Goal: Communication & Community: Answer question/provide support

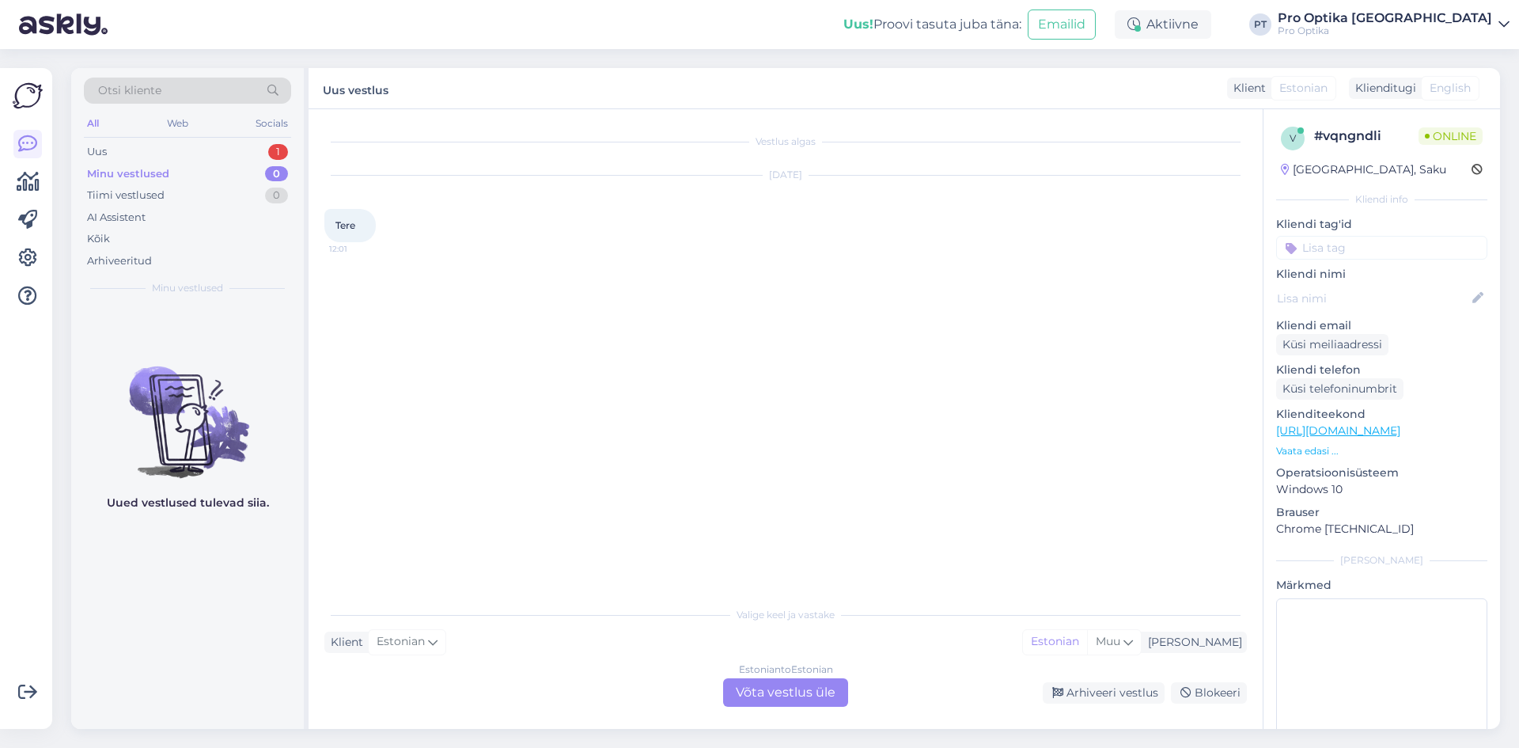
click at [787, 693] on div "Estonian to Estonian Võta vestlus üle" at bounding box center [785, 692] width 125 height 28
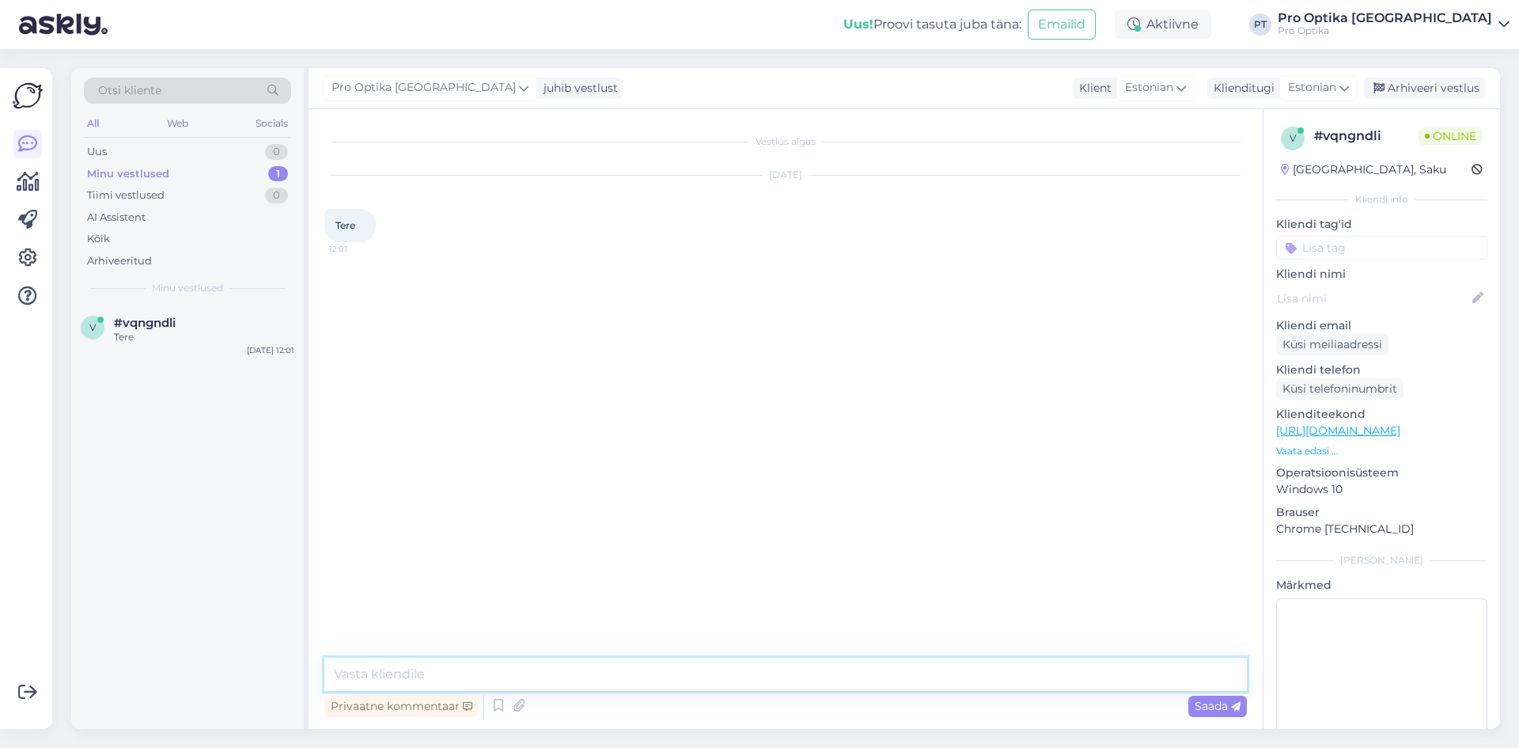
click at [481, 667] on textarea at bounding box center [785, 674] width 923 height 33
type textarea "Tere!"
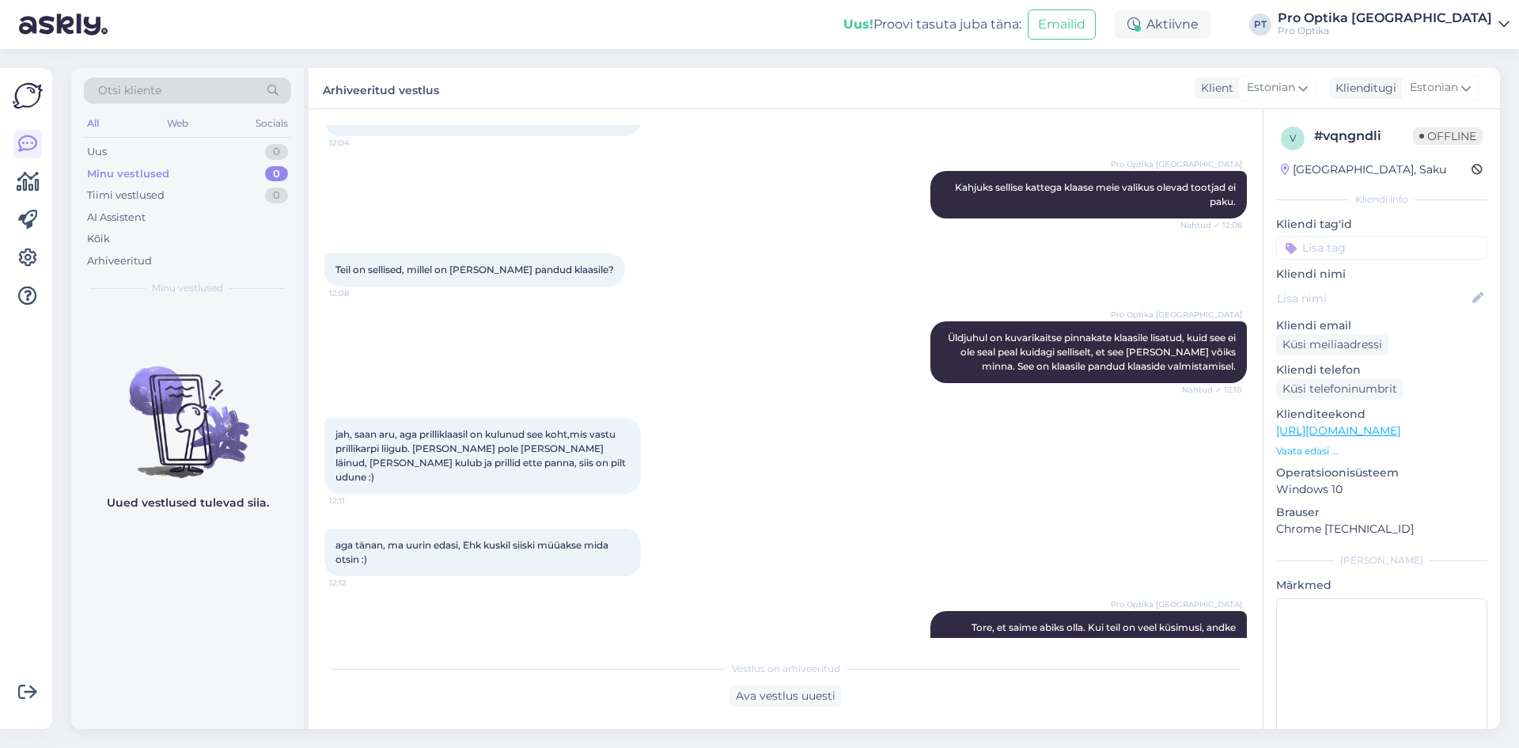
scroll to position [459, 0]
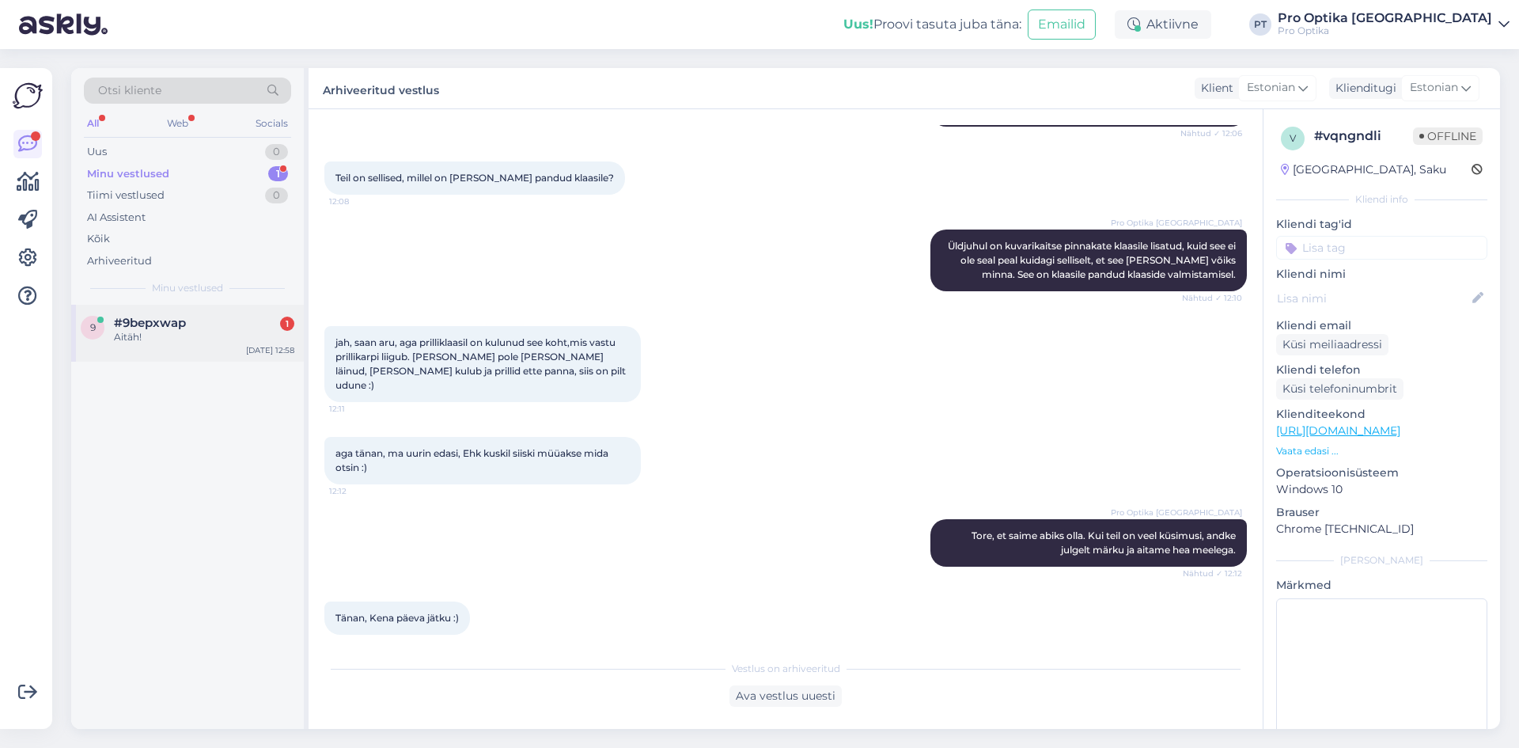
click at [245, 318] on div "#9bepxwap 1" at bounding box center [204, 323] width 180 height 14
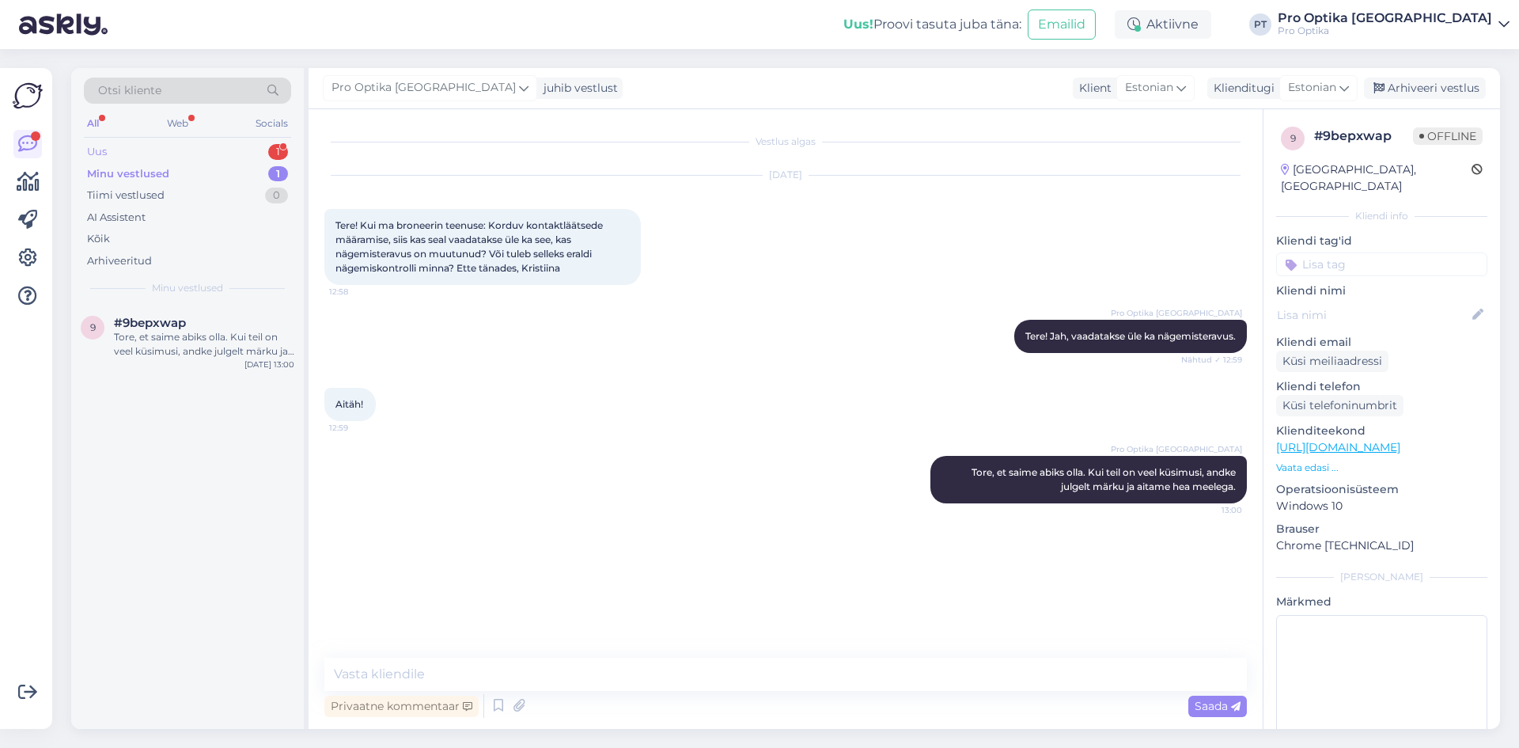
click at [264, 150] on div "Uus 1" at bounding box center [187, 152] width 207 height 22
click at [271, 325] on div "#sodqjxij 1" at bounding box center [204, 323] width 180 height 14
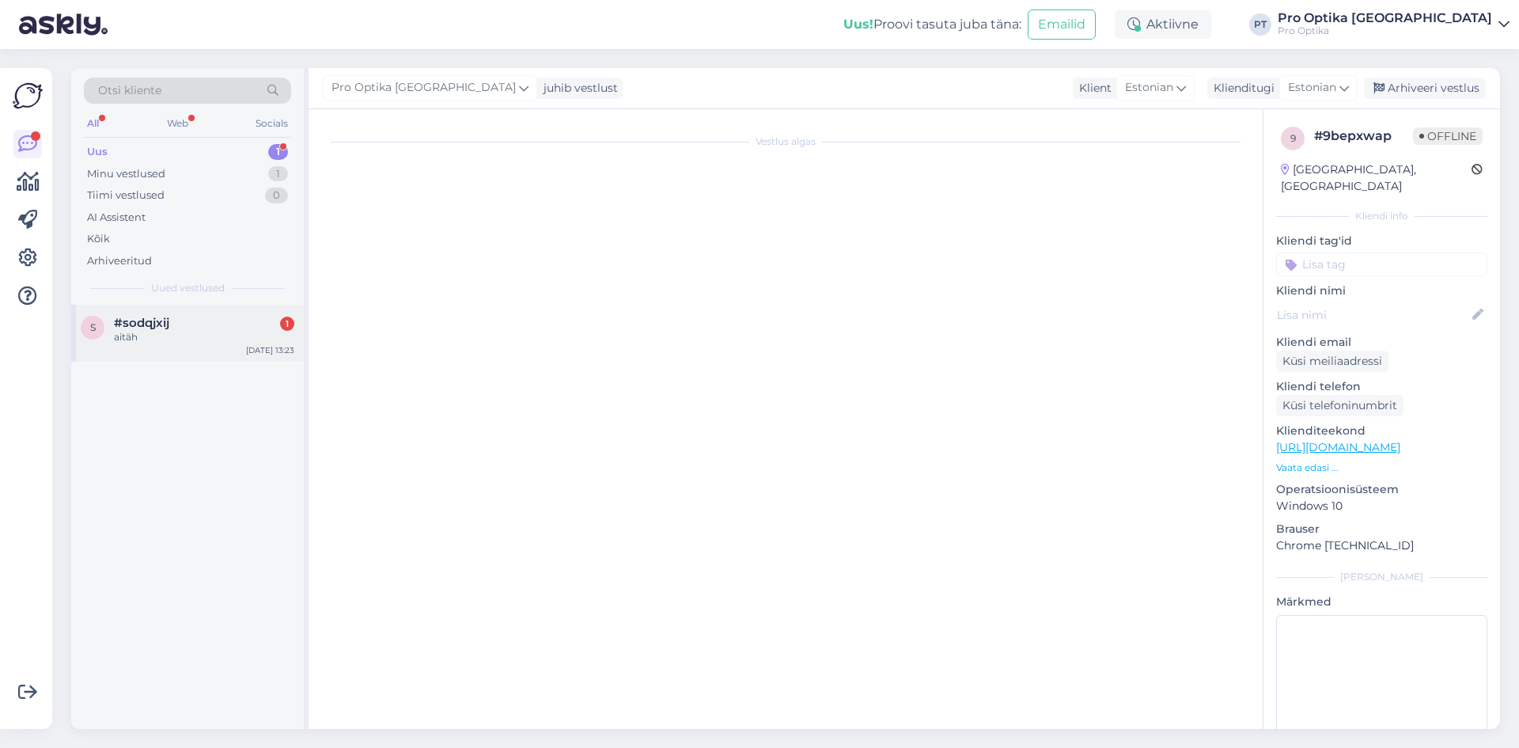
scroll to position [19, 0]
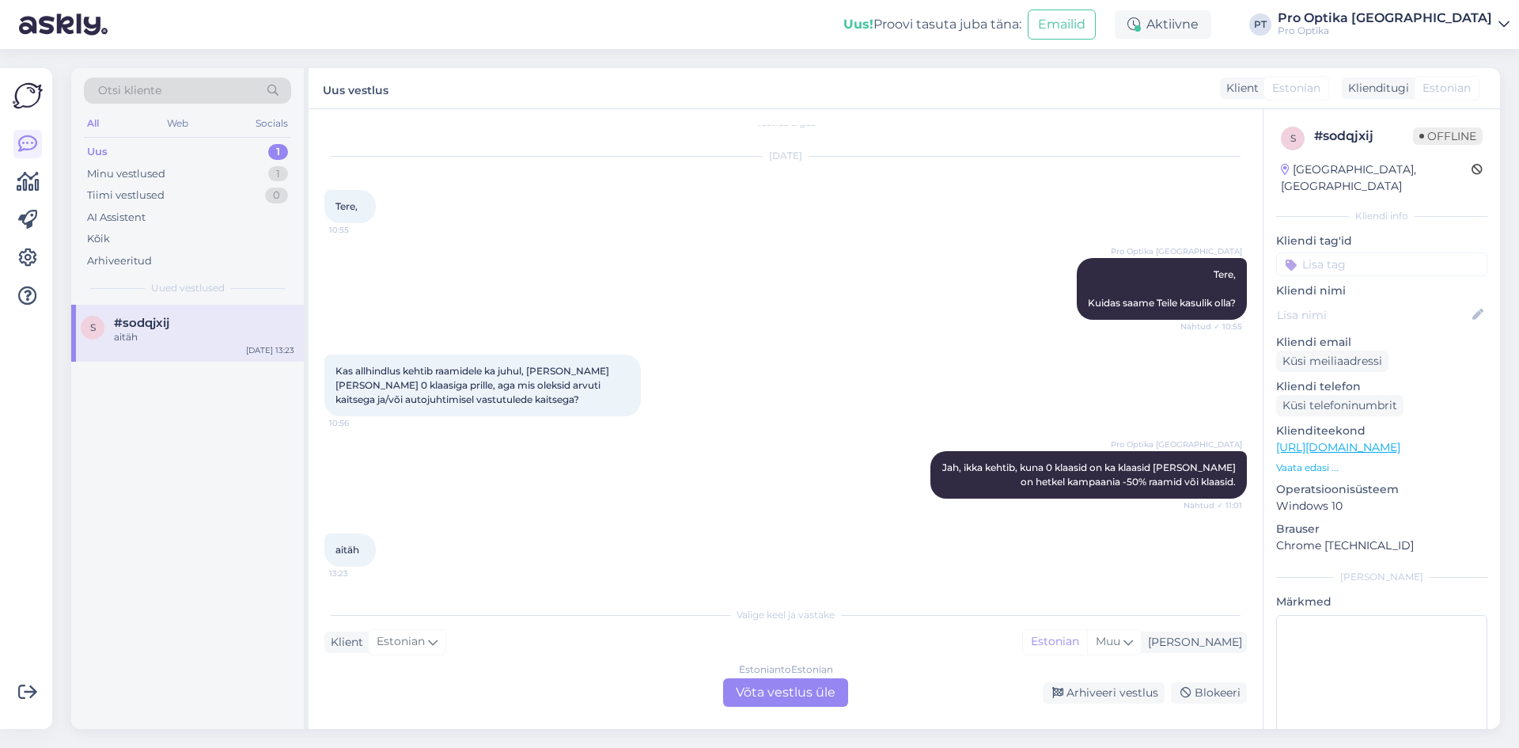
click at [795, 689] on div "Estonian to Estonian Võta vestlus üle" at bounding box center [785, 692] width 125 height 28
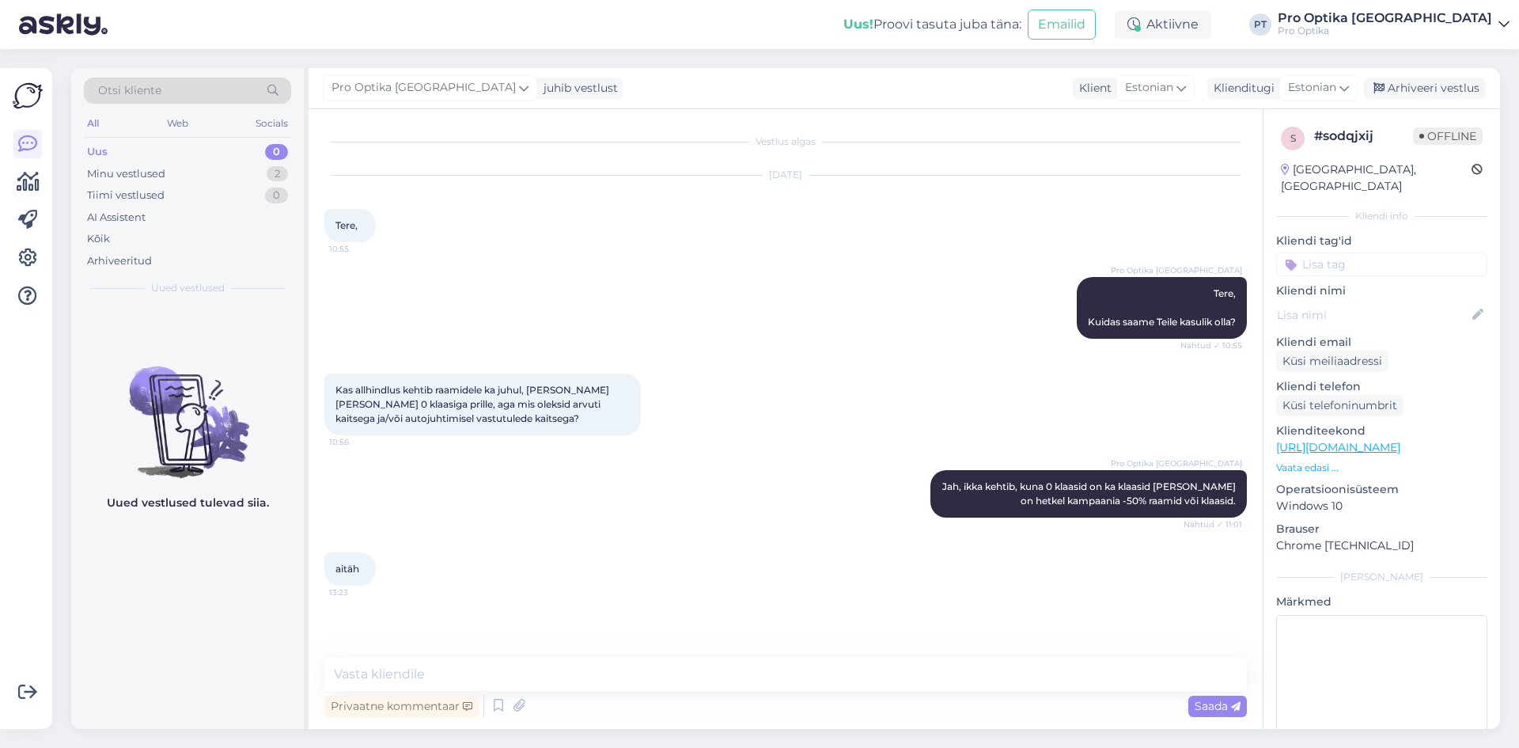
scroll to position [0, 0]
click at [497, 707] on icon at bounding box center [498, 706] width 19 height 24
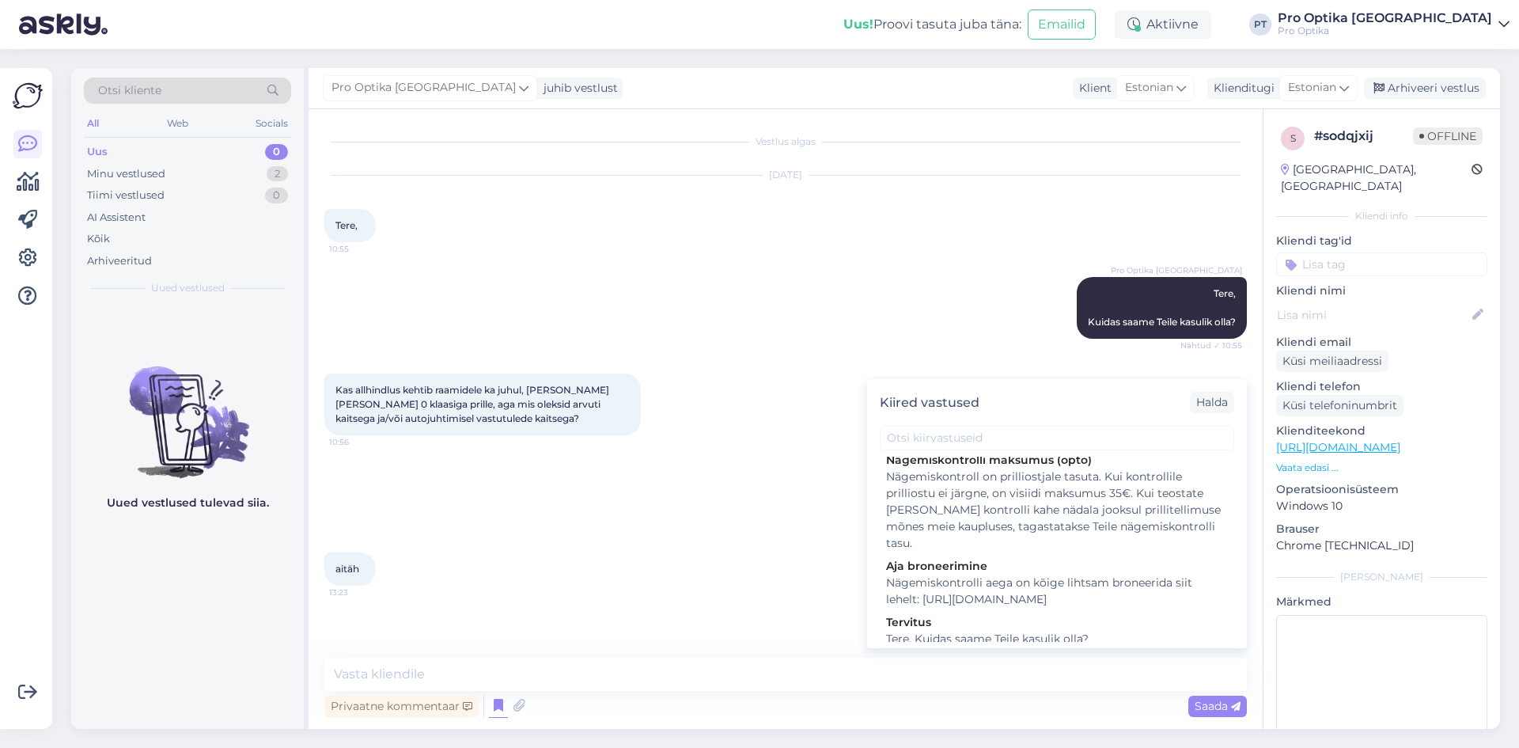
scroll to position [396, 0]
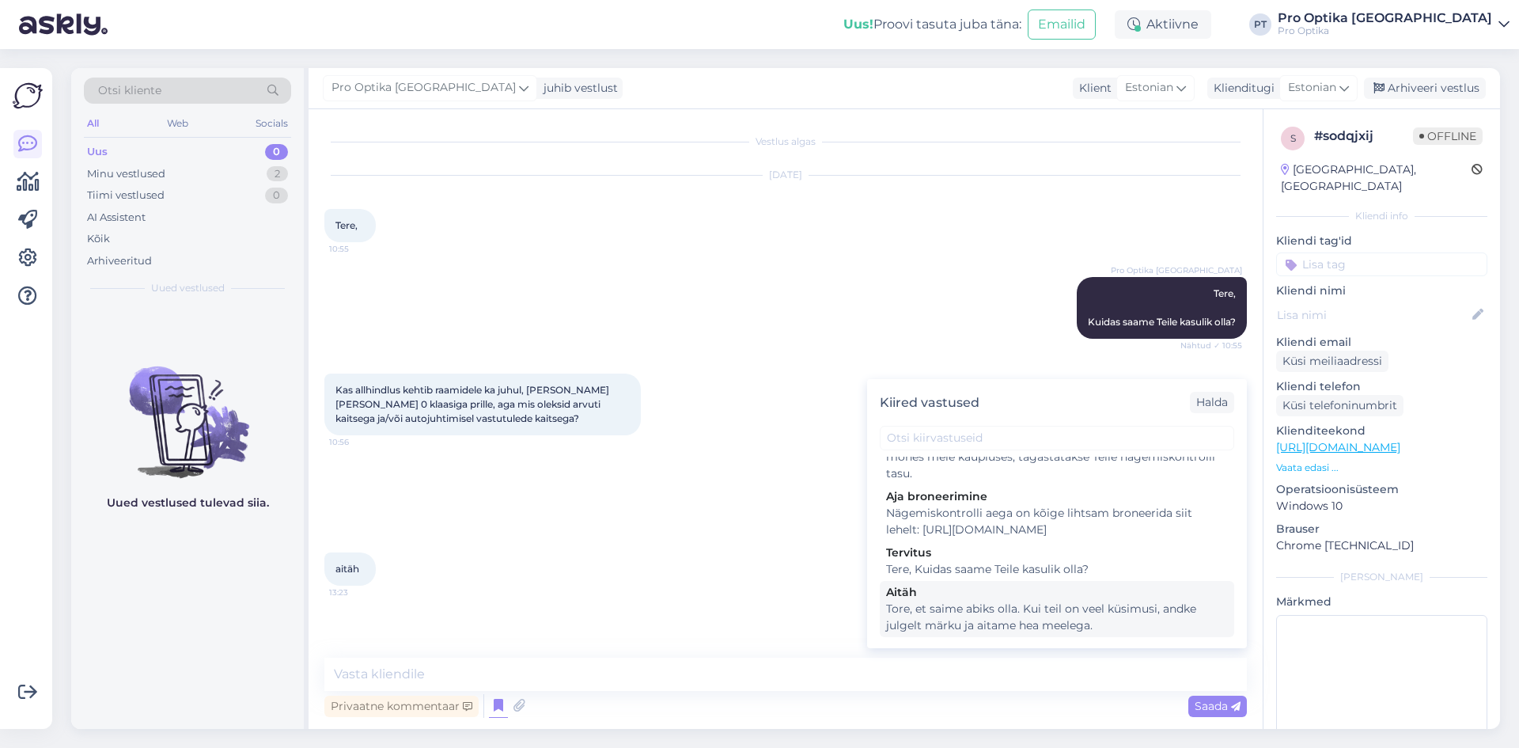
click at [1051, 601] on div "Aitäh" at bounding box center [1057, 592] width 342 height 17
type textarea "Tore, et saime abiks olla. Kui teil on veel küsimusi, andke julgelt märku ja ai…"
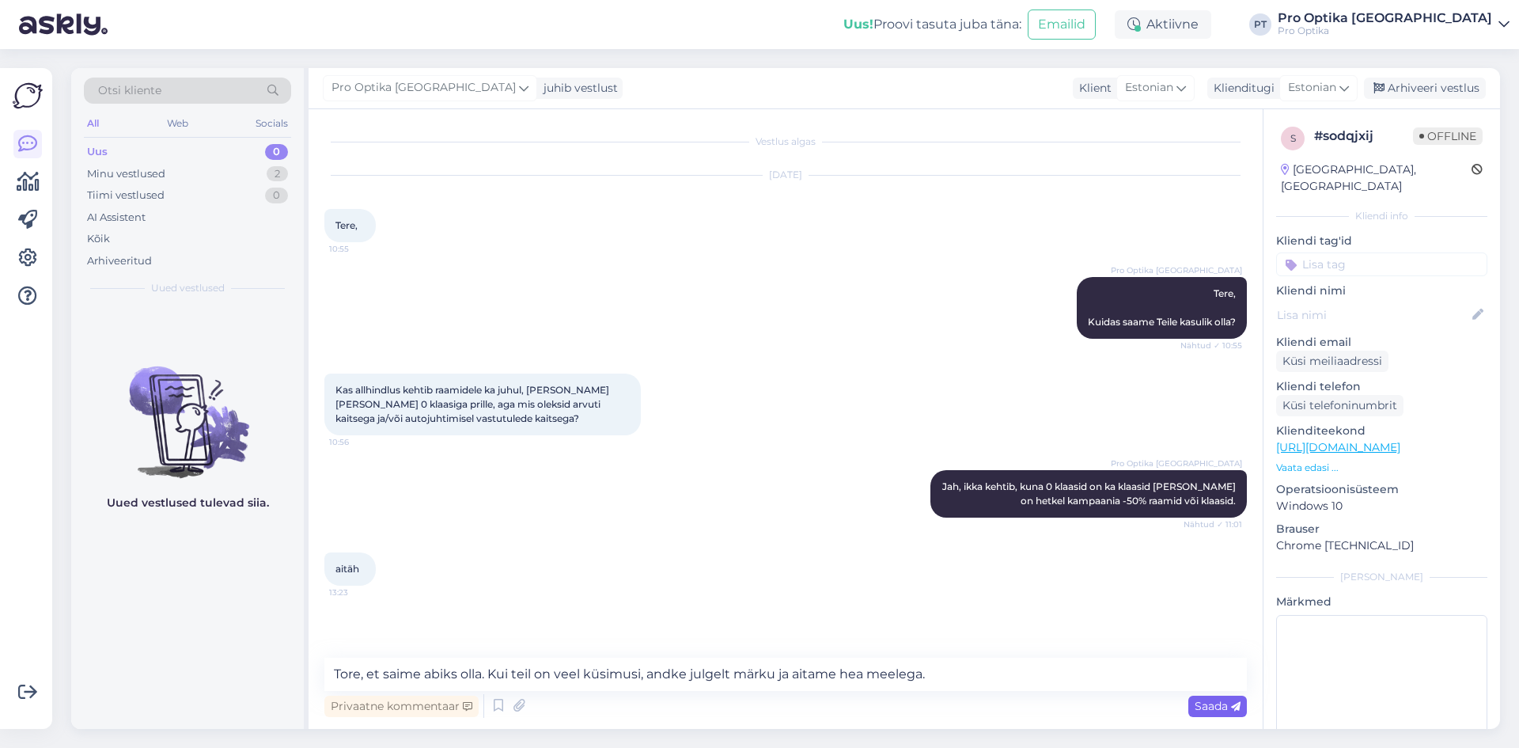
click at [1211, 703] on span "Saada" at bounding box center [1218, 706] width 46 height 14
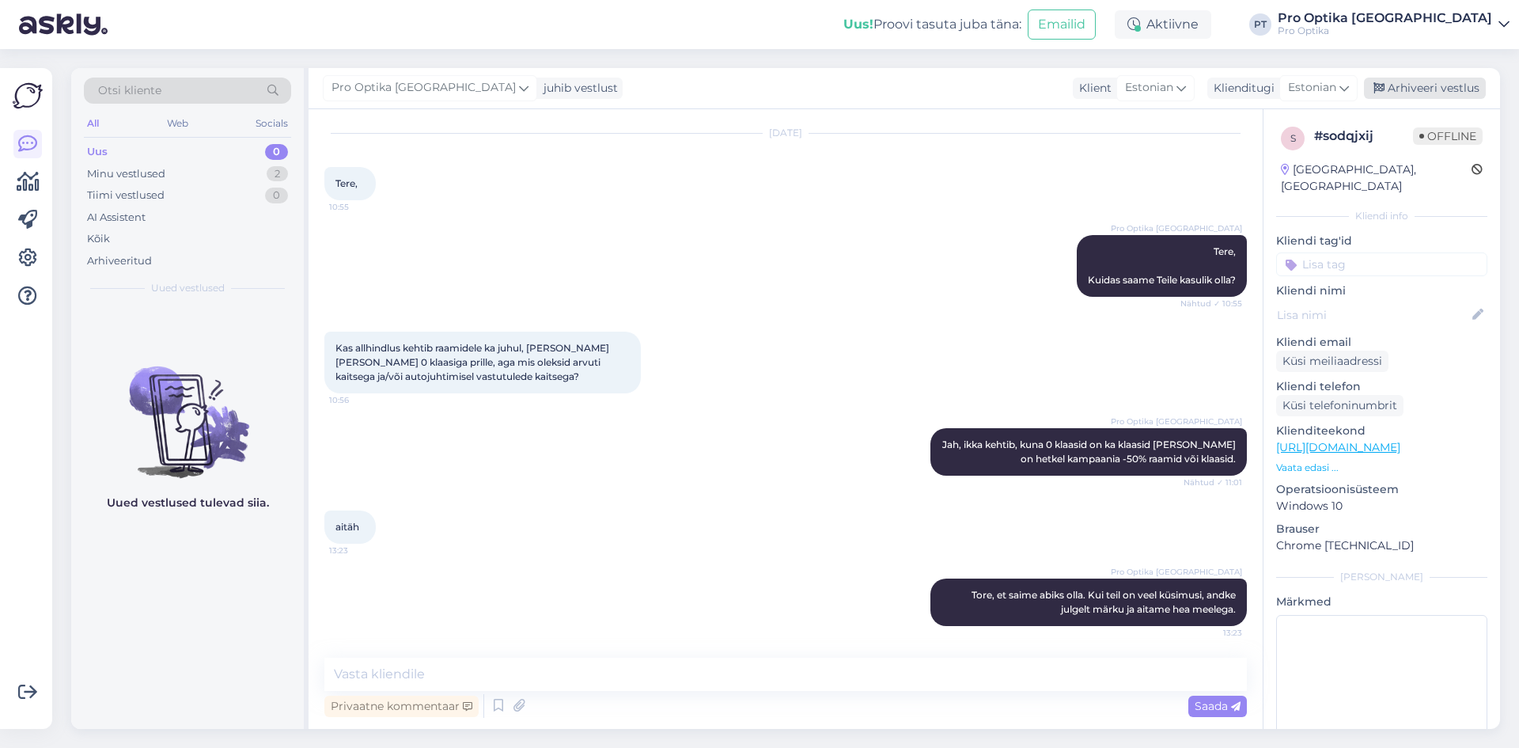
click at [1445, 89] on div "Arhiveeri vestlus" at bounding box center [1425, 88] width 122 height 21
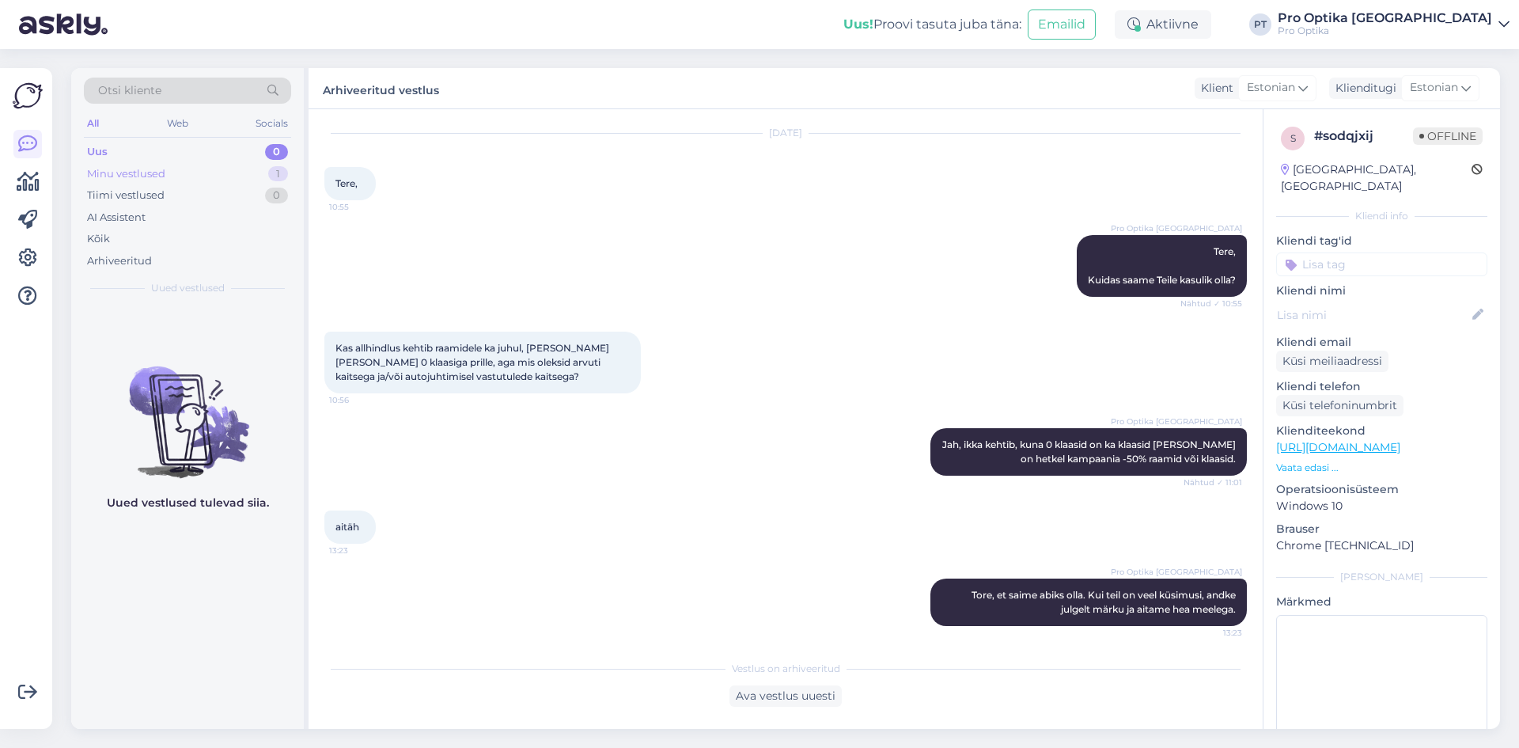
click at [180, 174] on div "Minu vestlused 1" at bounding box center [187, 174] width 207 height 22
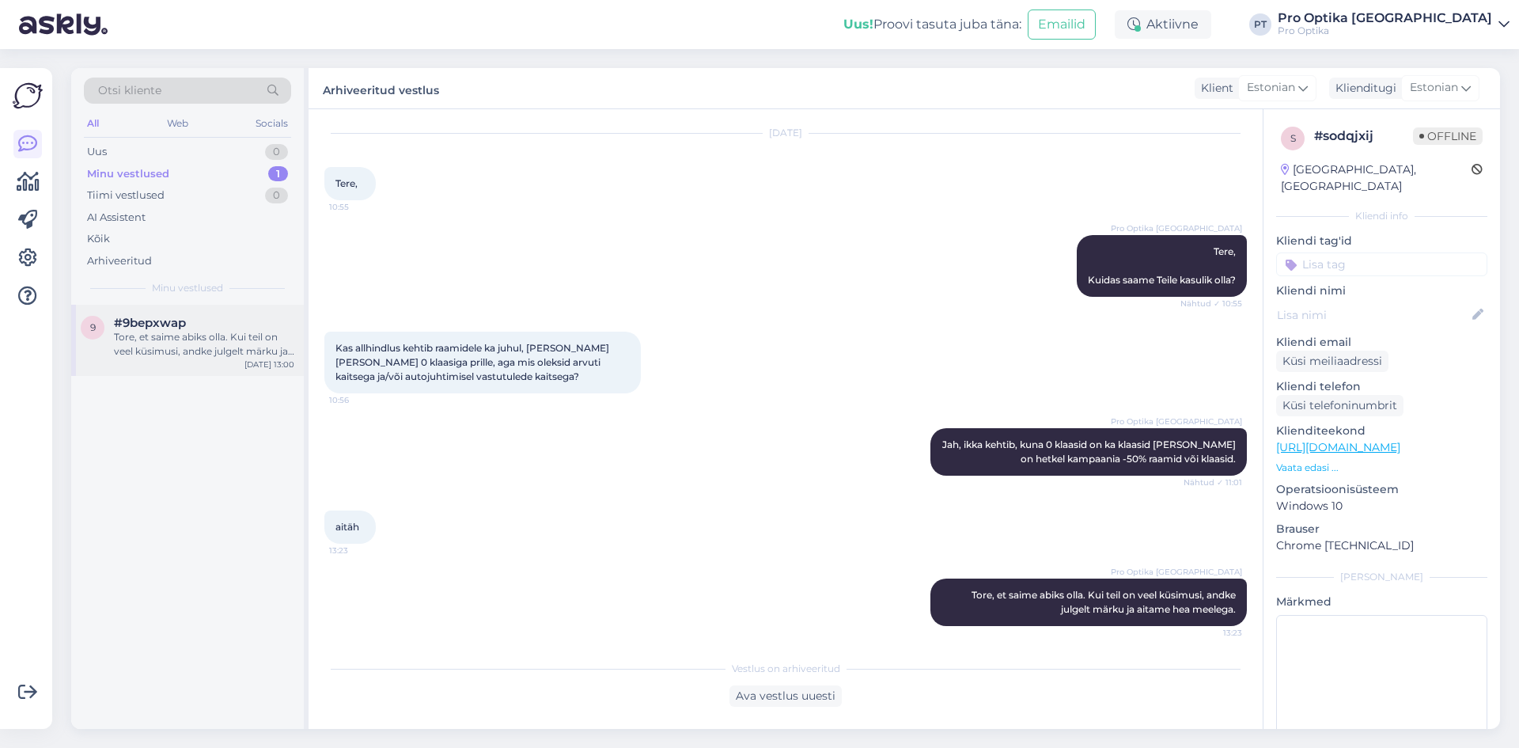
click at [211, 332] on div "Tore, et saime abiks olla. Kui teil on veel küsimusi, andke julgelt märku ja ai…" at bounding box center [204, 344] width 180 height 28
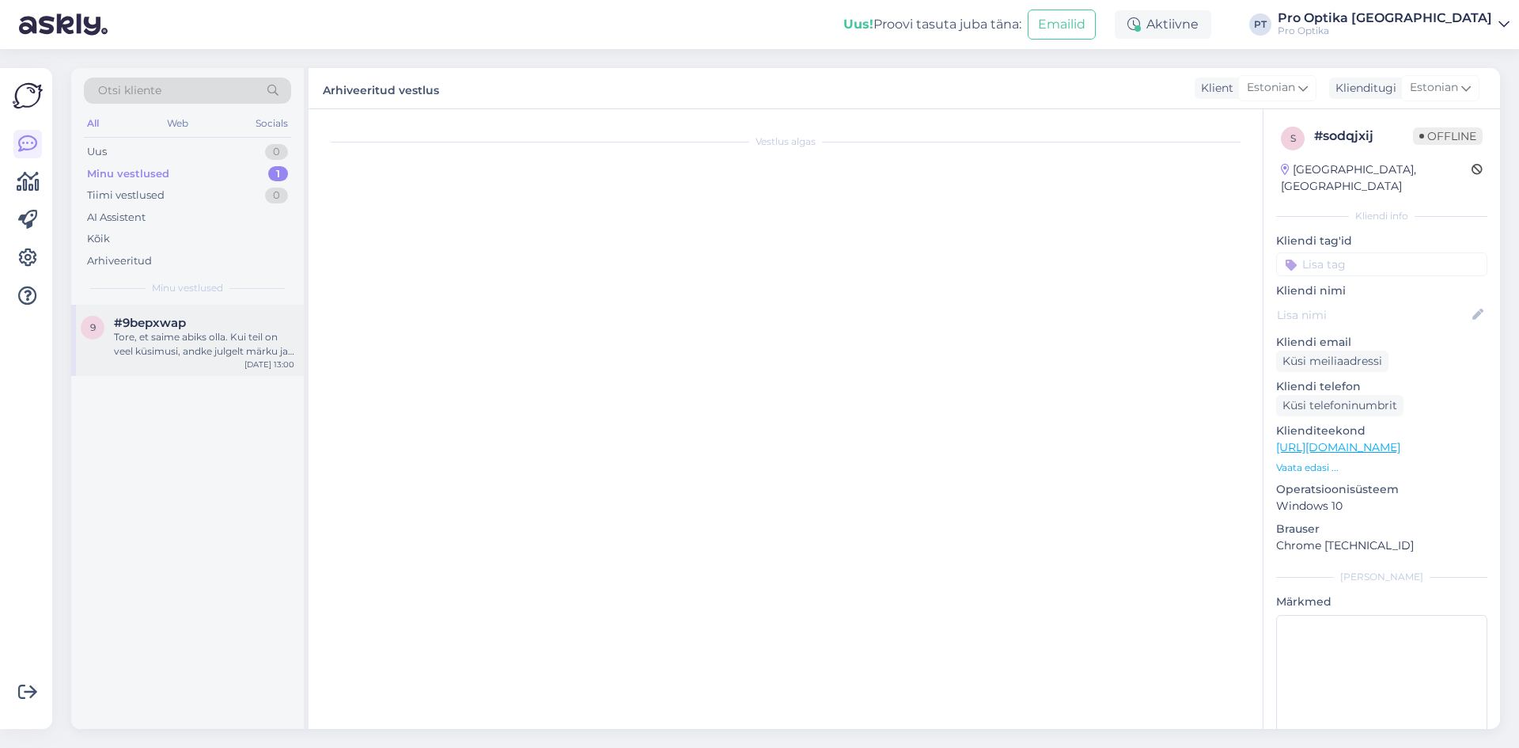
scroll to position [0, 0]
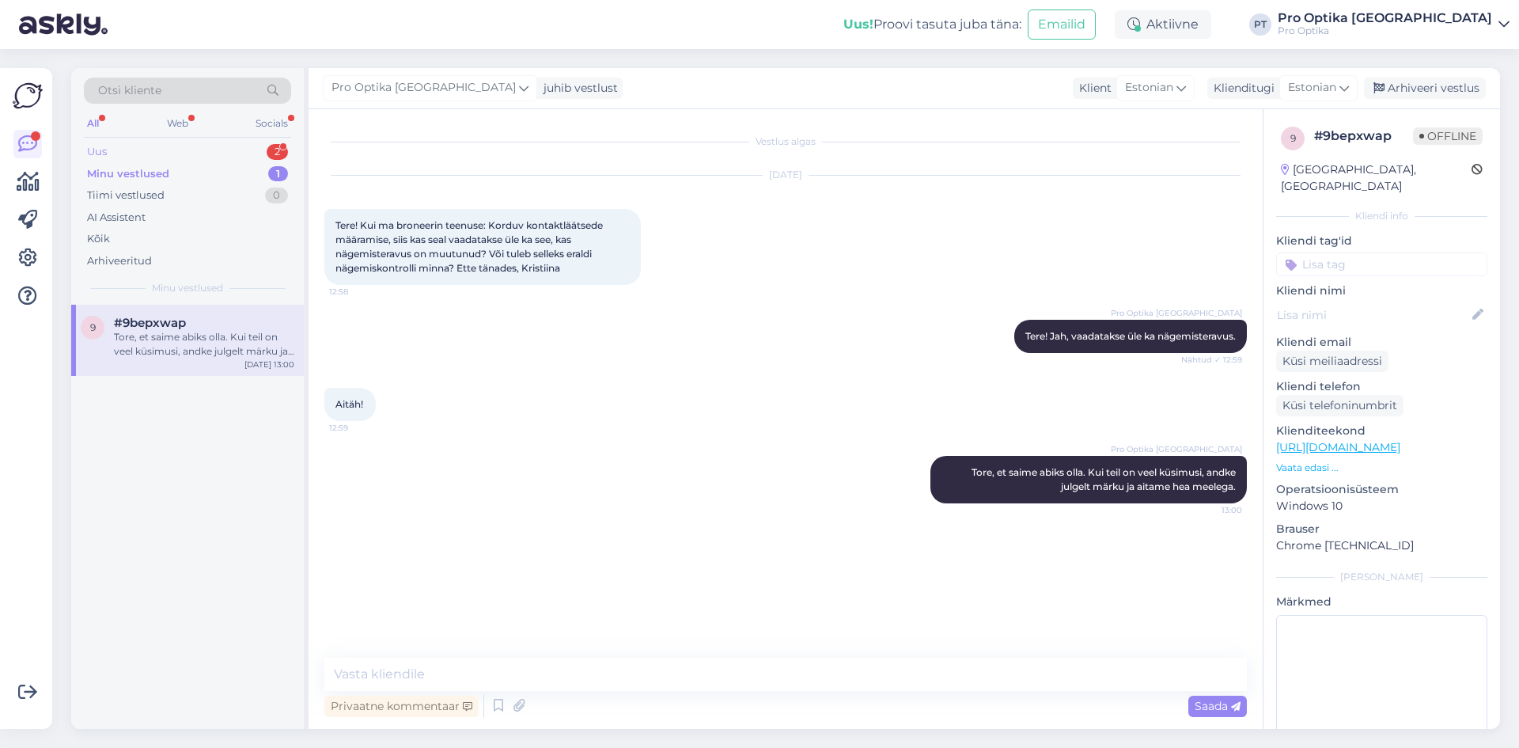
click at [276, 149] on div "2" at bounding box center [277, 152] width 21 height 16
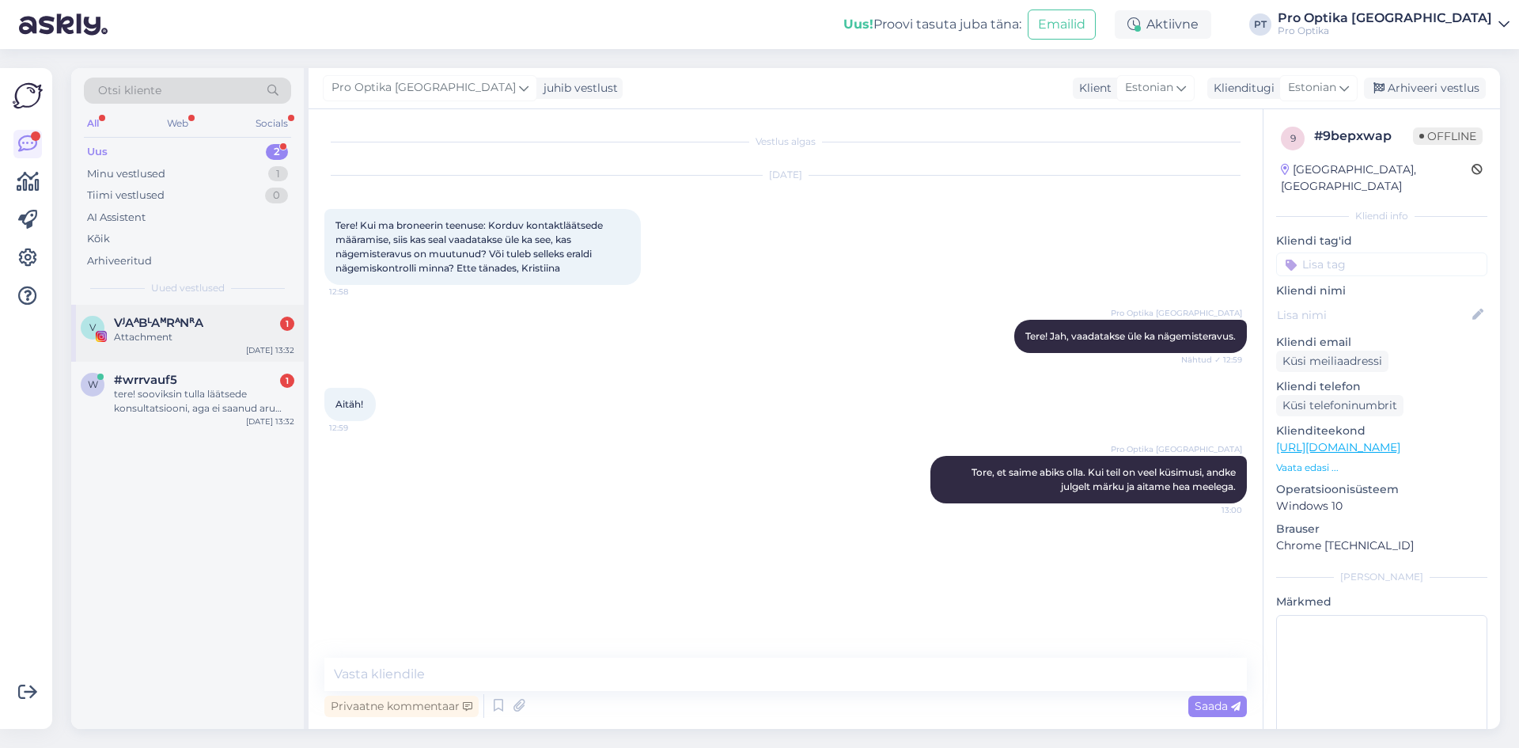
click at [200, 339] on div "Attachment" at bounding box center [204, 337] width 180 height 14
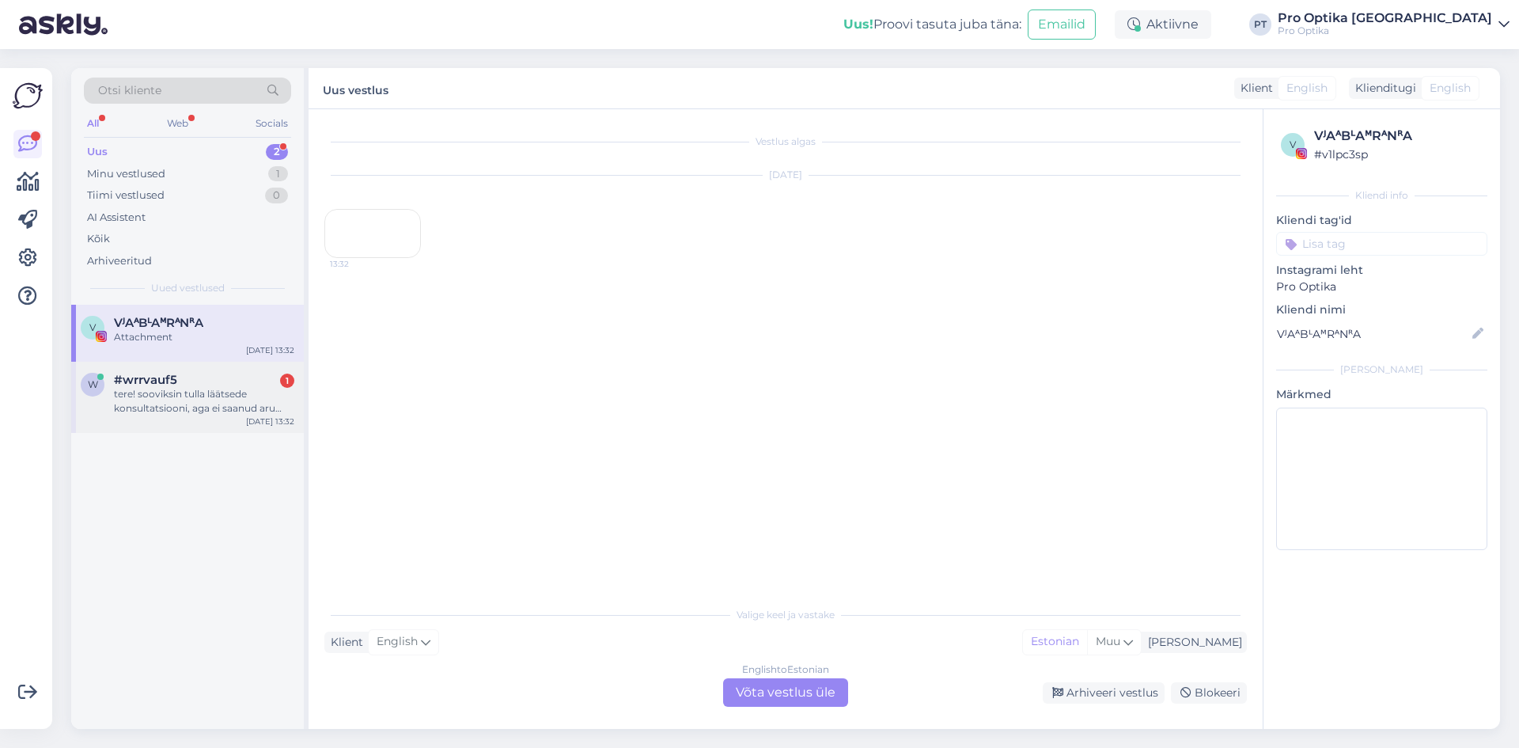
click at [190, 403] on div "tere! sooviksin tulla läätsede konsultatsiooni, aga ei saanud aru hinnast. Kui …" at bounding box center [204, 401] width 180 height 28
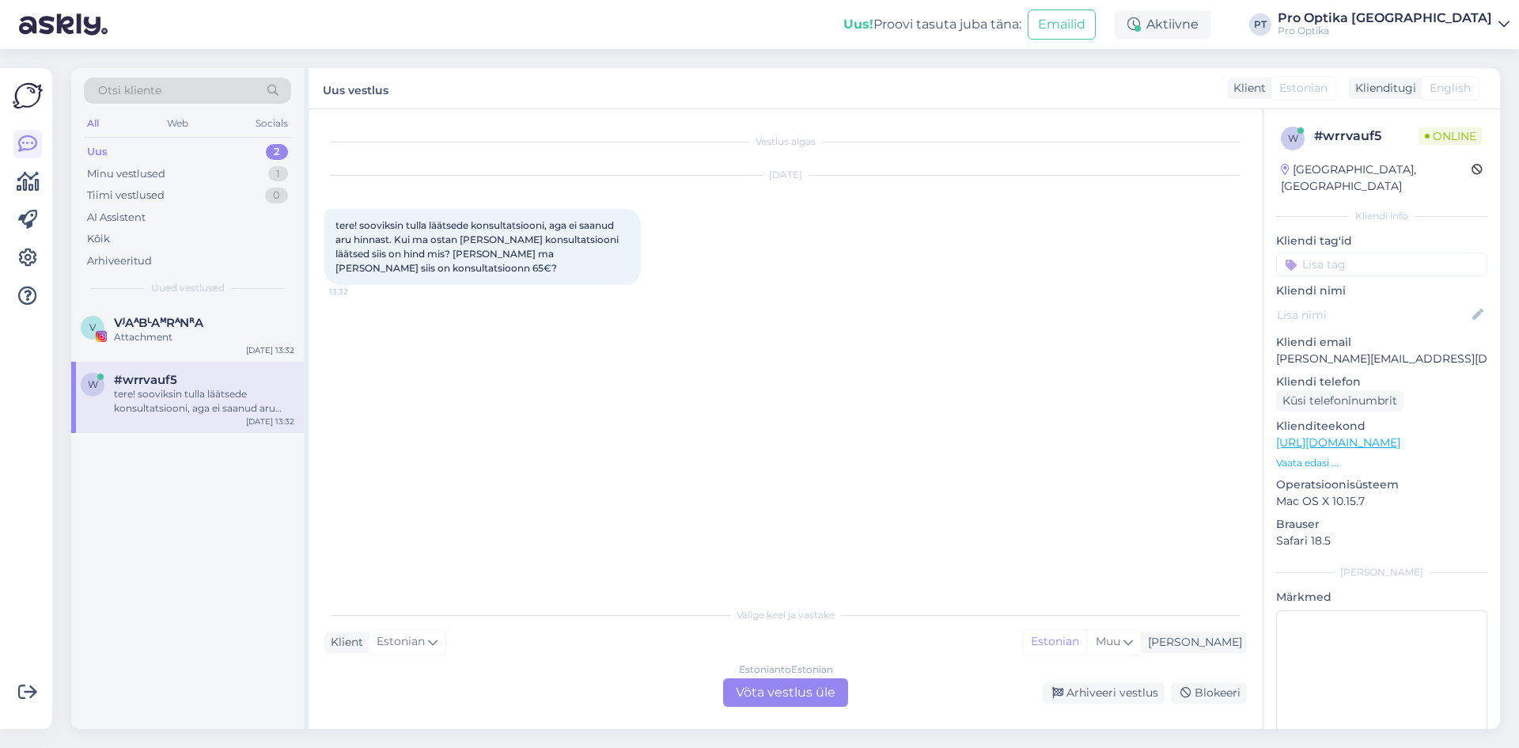
click at [794, 698] on div "Estonian to Estonian Võta vestlus üle" at bounding box center [785, 692] width 125 height 28
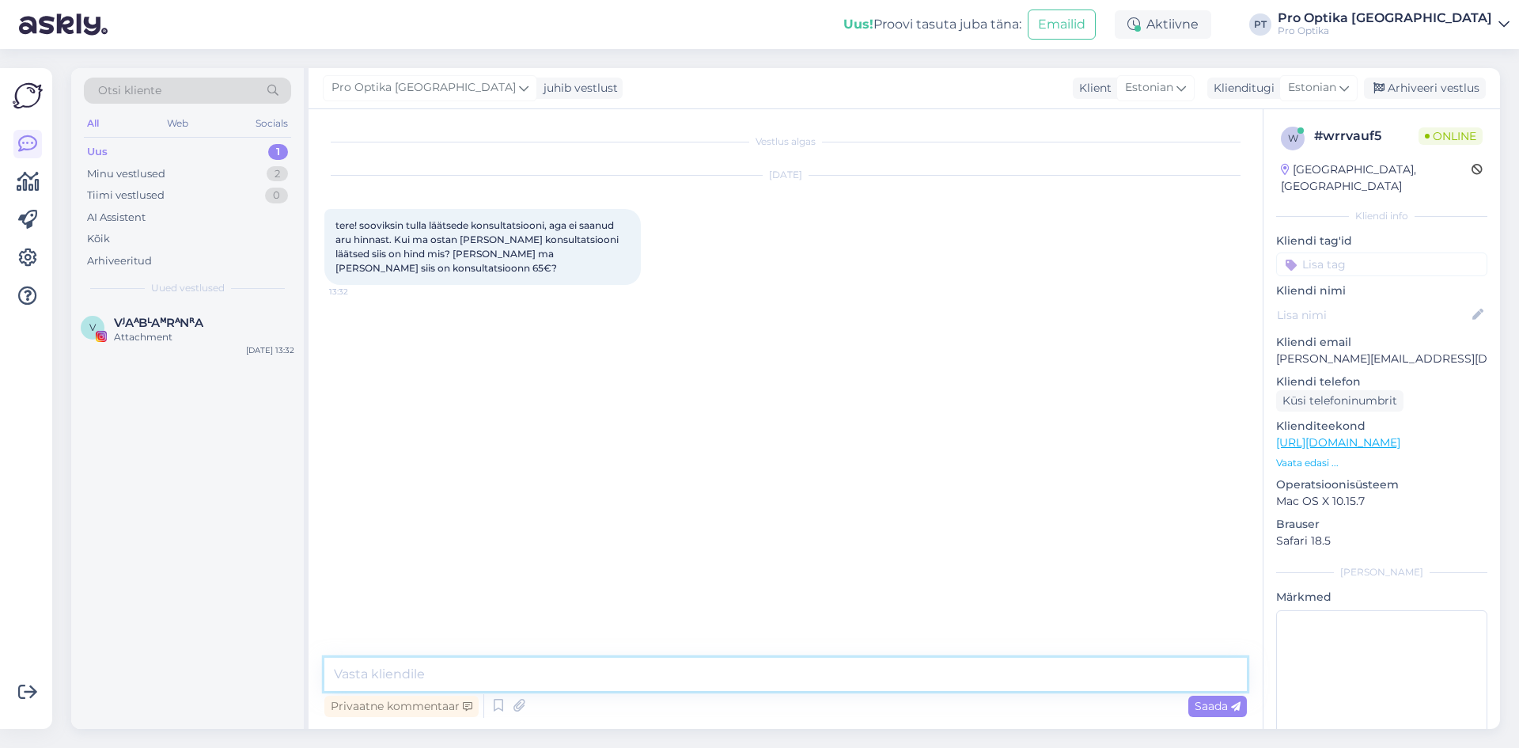
click at [423, 673] on textarea at bounding box center [785, 674] width 923 height 33
type textarea "Tere!"
type textarea "[PERSON_NAME] kontaktläätse määramine [PERSON_NAME] ostuta 65 eurot, ostu korra…"
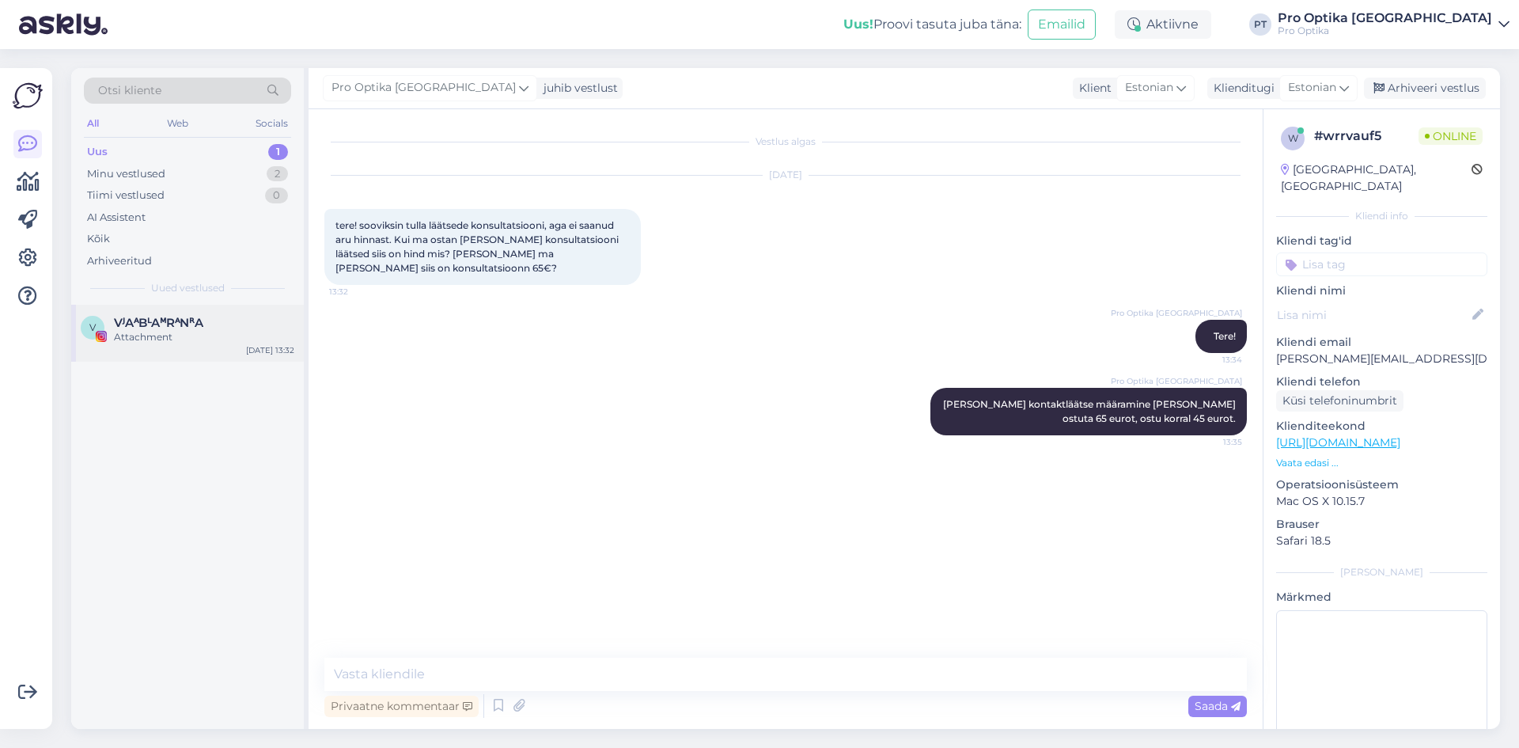
click at [227, 313] on div "V VᴶAᴬBᴸAᴹRᴬNᴿA Attachment [DATE] 13:32" at bounding box center [187, 333] width 233 height 57
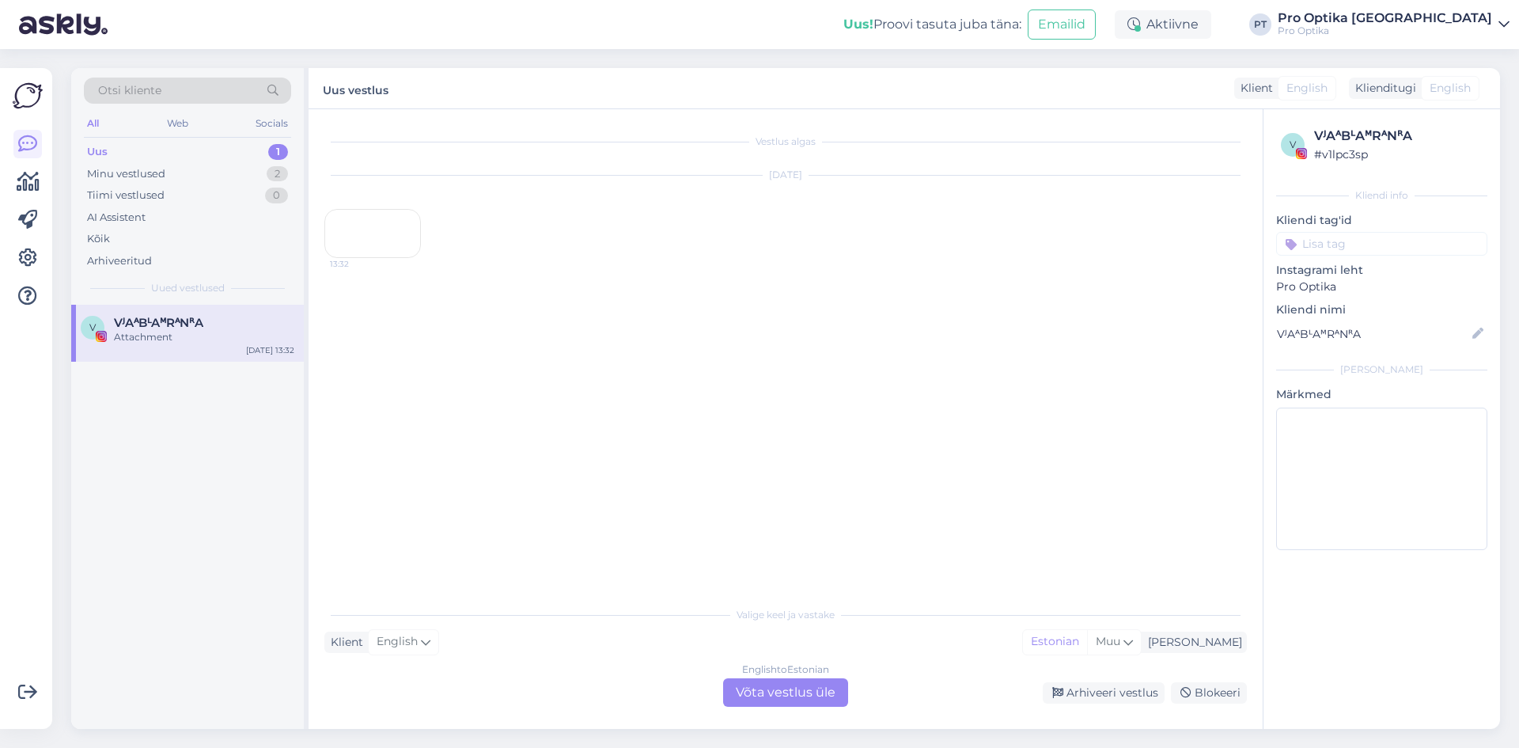
click at [408, 258] on div "13:32" at bounding box center [372, 233] width 97 height 49
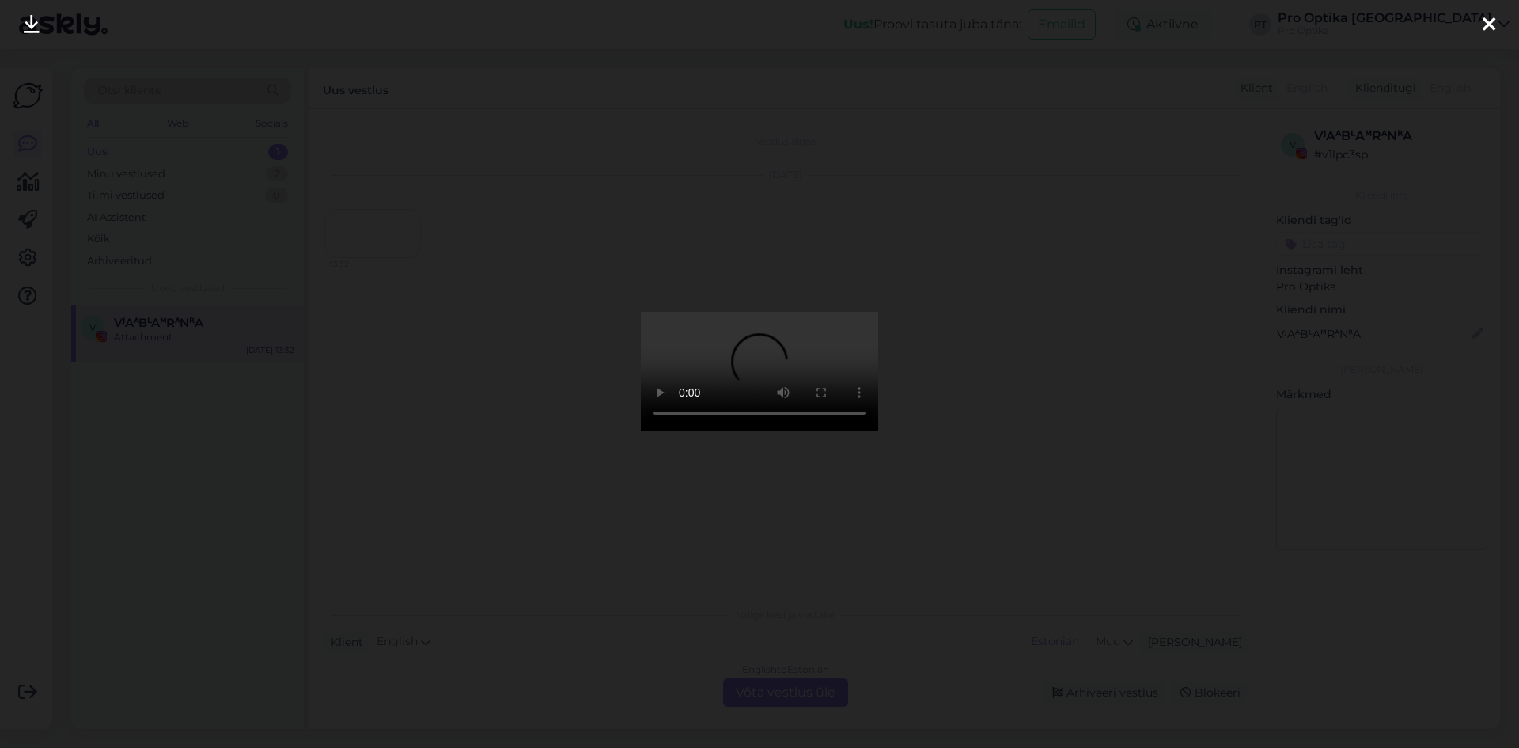
click at [1485, 33] on icon at bounding box center [1489, 25] width 13 height 21
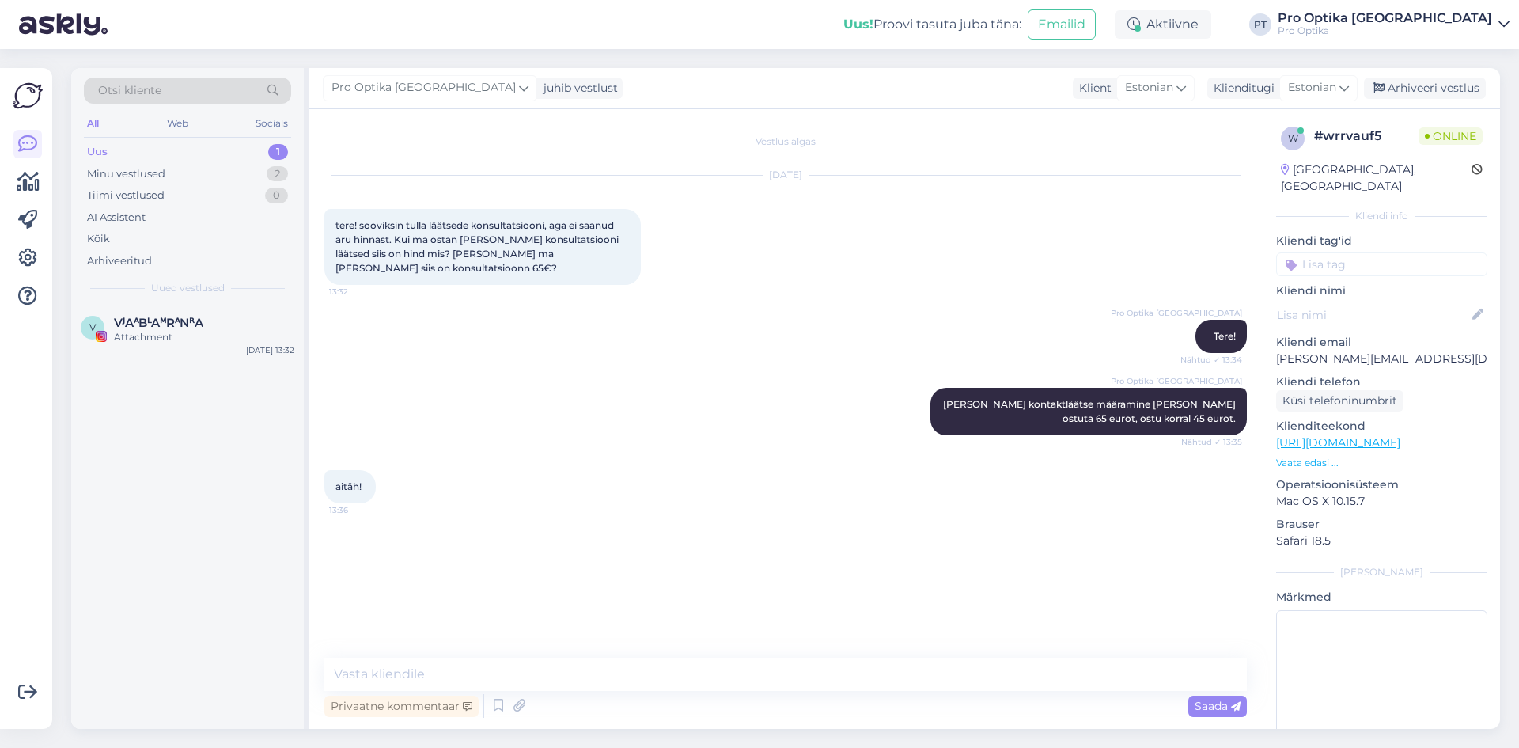
drag, startPoint x: 496, startPoint y: 703, endPoint x: 531, endPoint y: 713, distance: 36.1
click at [573, 719] on div "Privaatne kommentaar Saada" at bounding box center [785, 706] width 923 height 30
click at [502, 698] on icon at bounding box center [498, 706] width 19 height 24
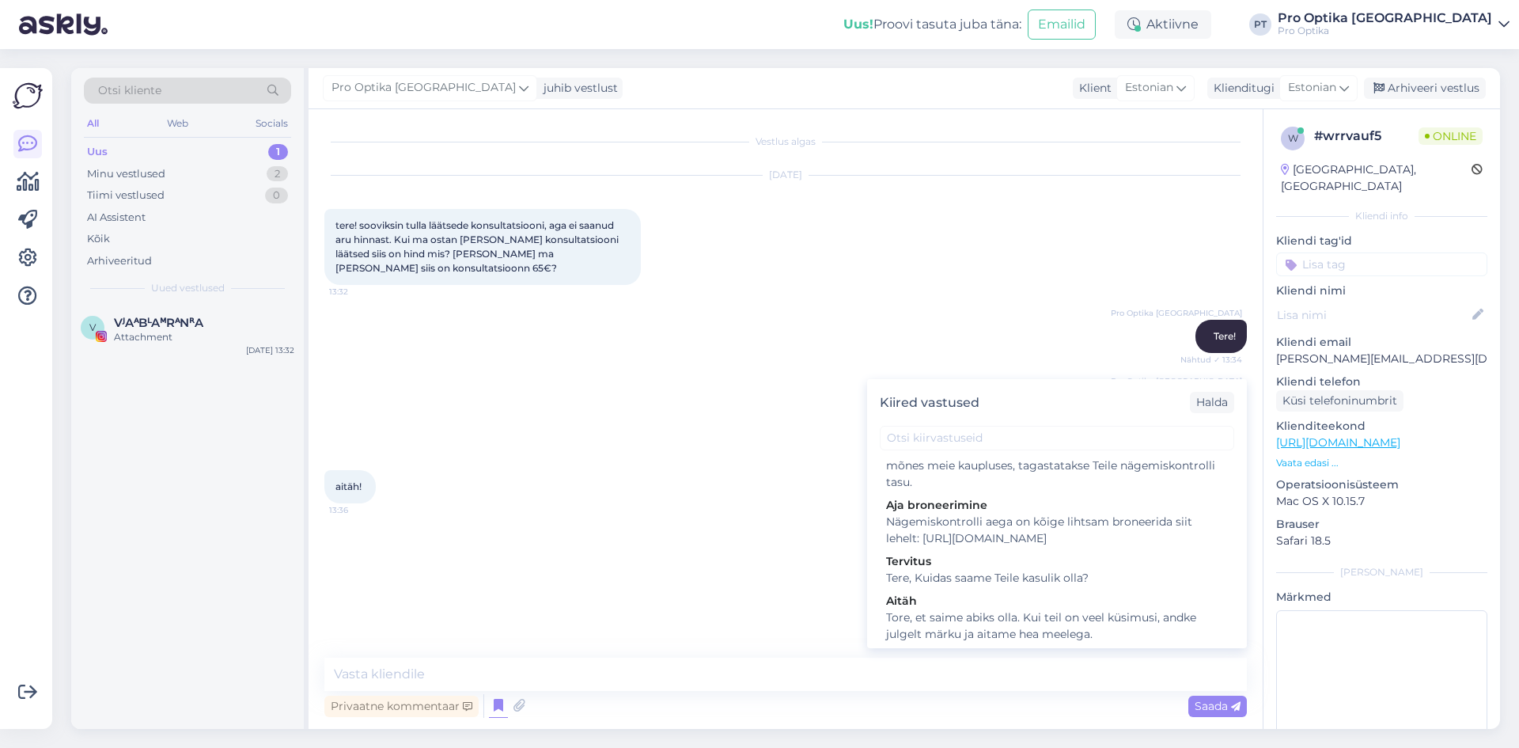
scroll to position [396, 0]
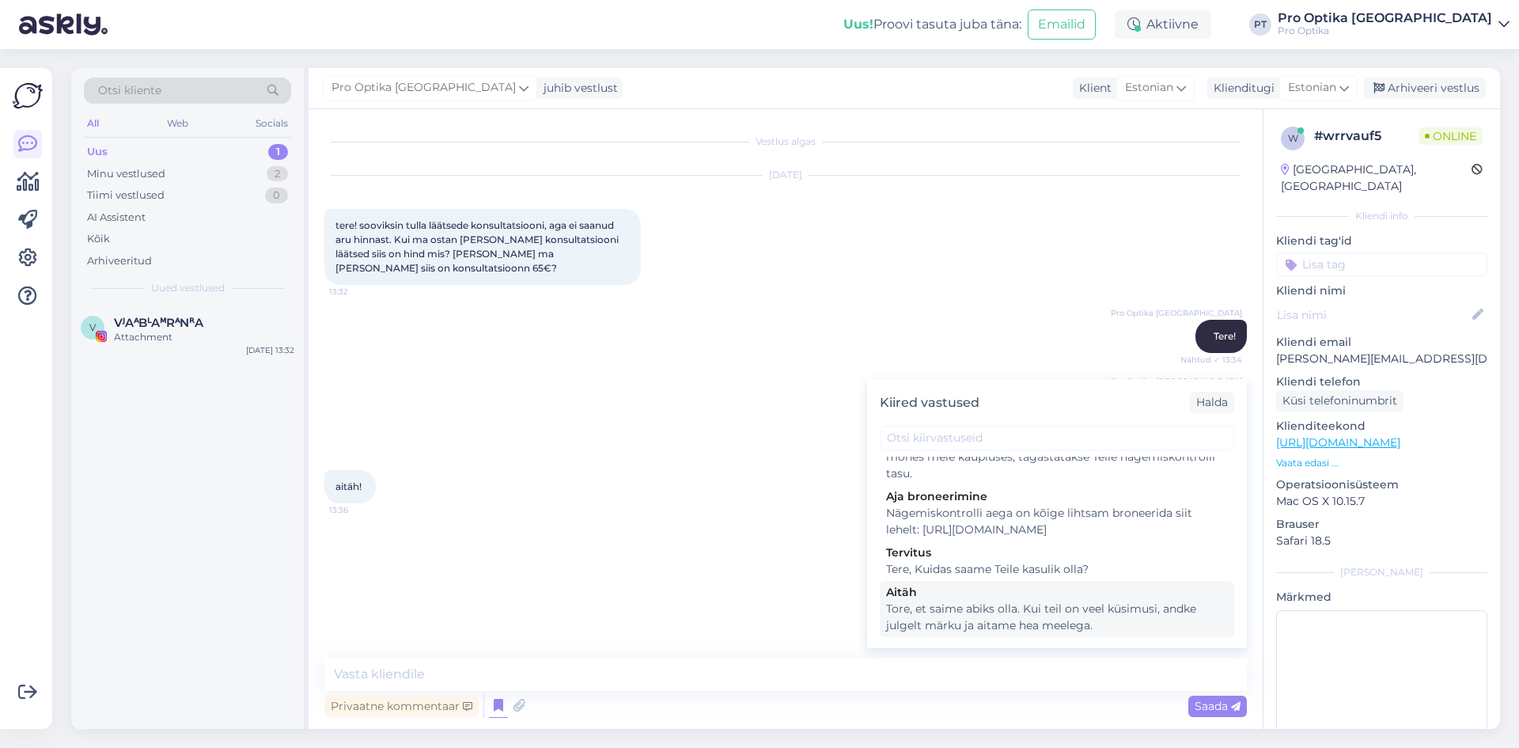
click at [1070, 631] on div "Tore, et saime abiks olla. Kui teil on veel küsimusi, andke julgelt märku ja ai…" at bounding box center [1057, 617] width 342 height 33
type textarea "Tore, et saime abiks olla. Kui teil on veel küsimusi, andke julgelt märku ja ai…"
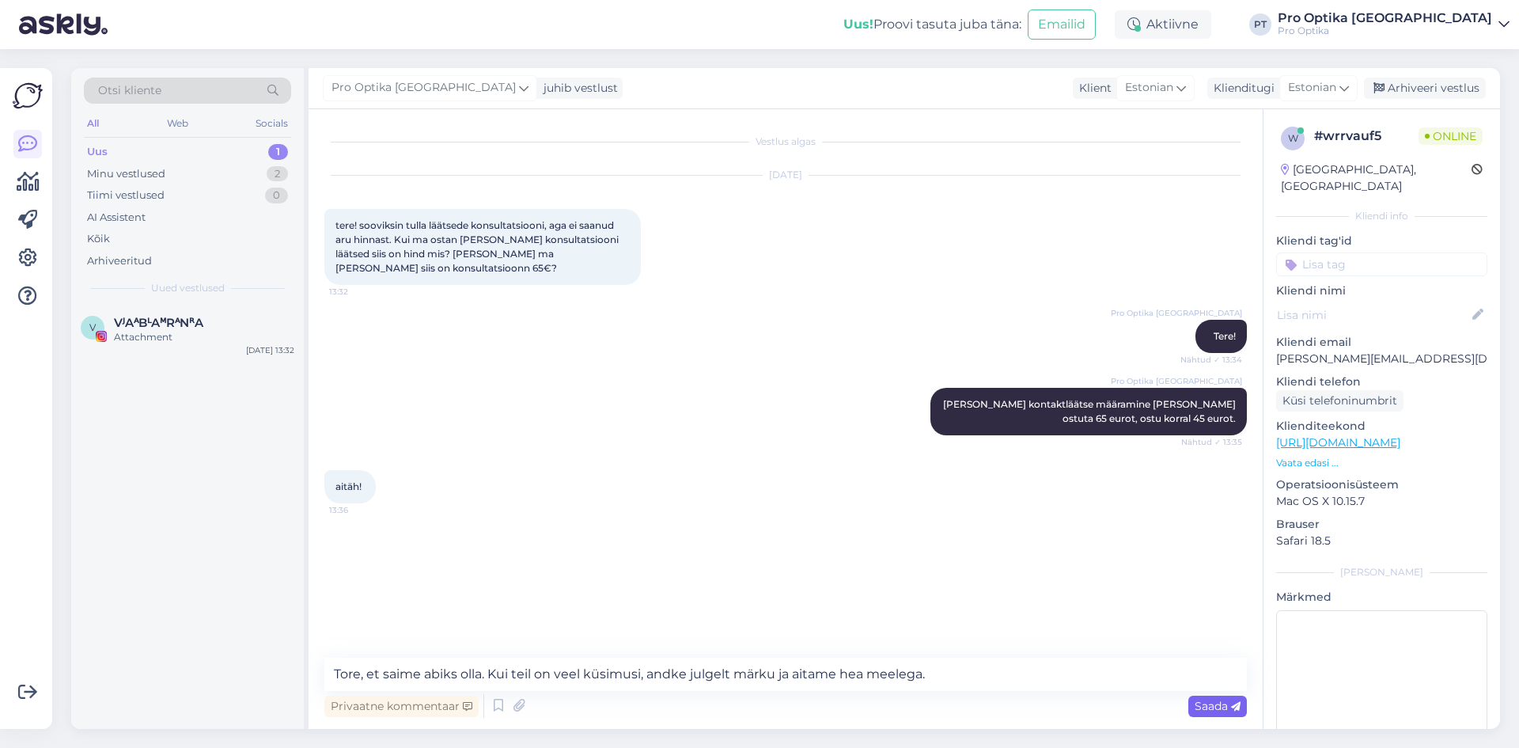
click at [1204, 715] on div "Saada" at bounding box center [1218, 706] width 59 height 21
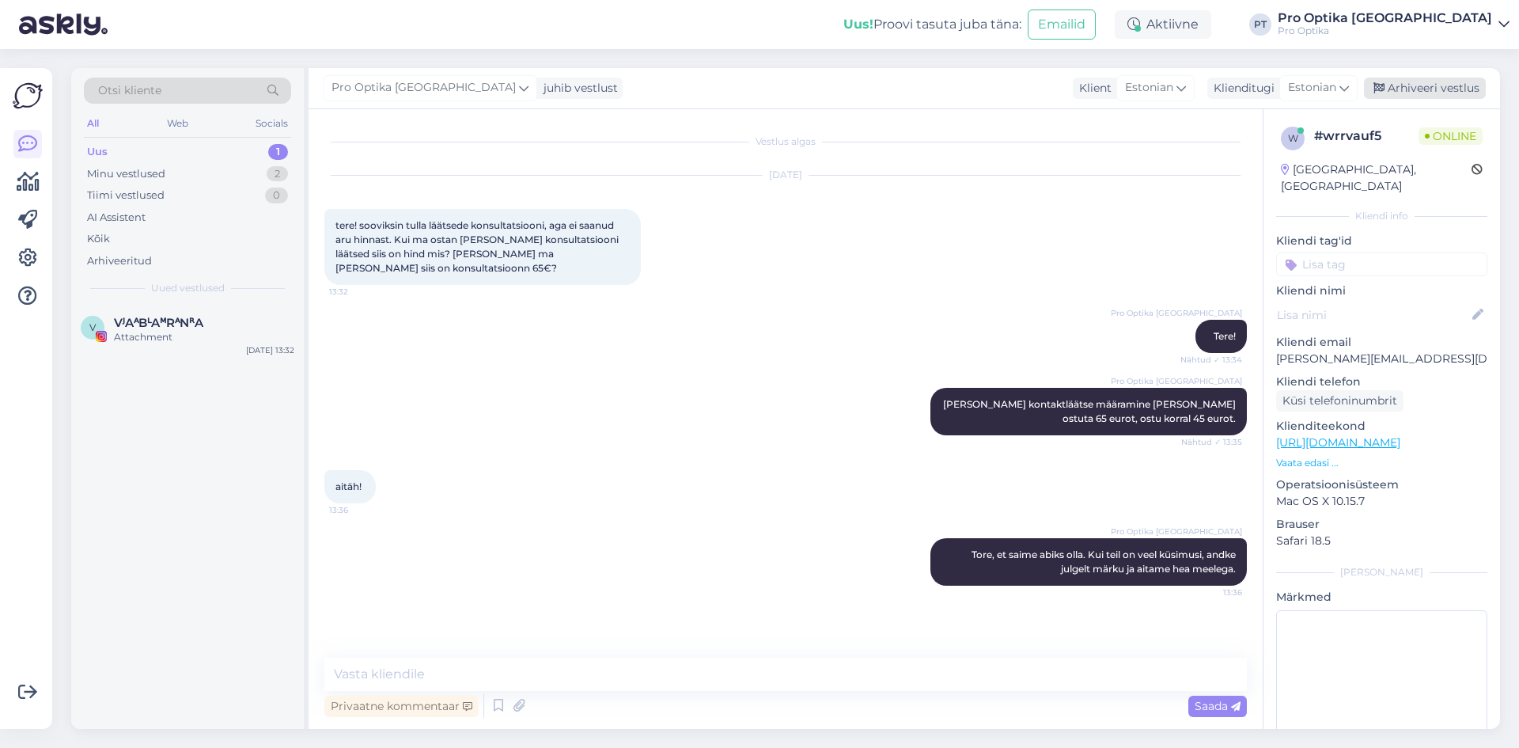
click at [1444, 85] on div "Arhiveeri vestlus" at bounding box center [1425, 88] width 122 height 21
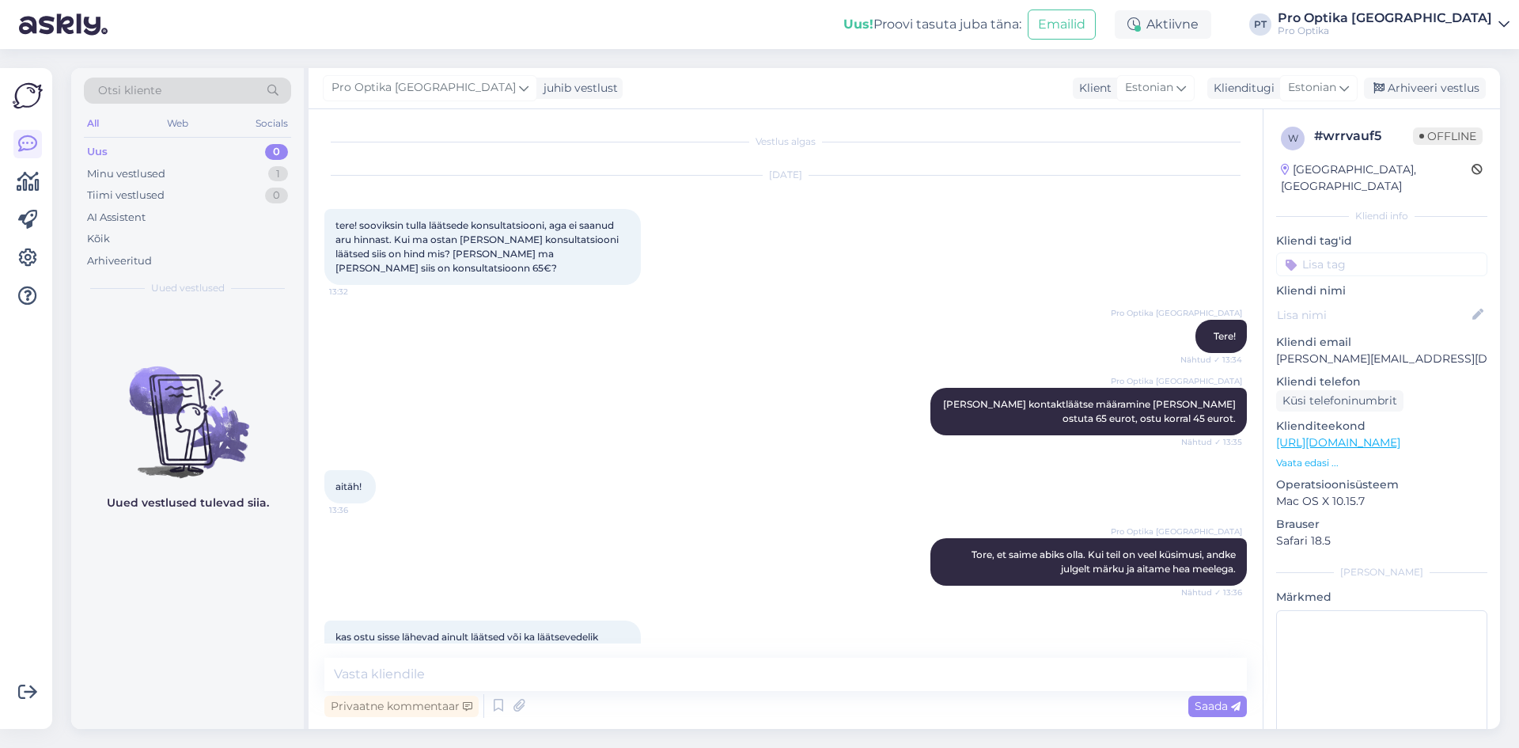
scroll to position [96, 0]
